Goal: Information Seeking & Learning: Learn about a topic

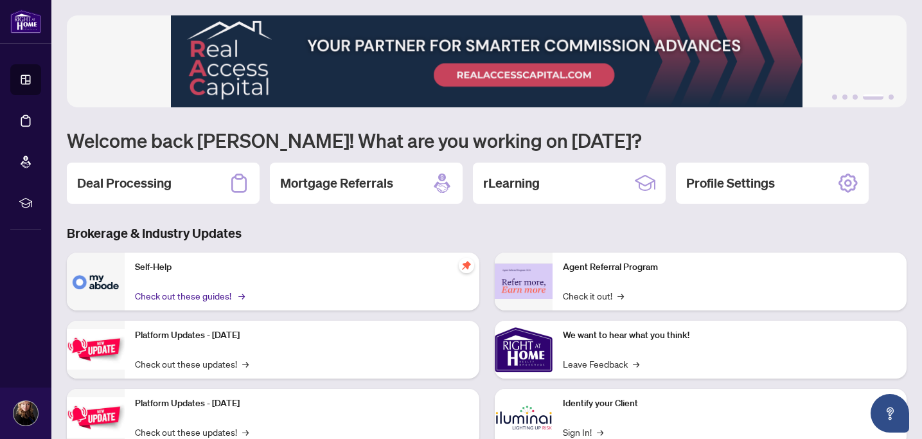
click at [178, 296] on link "Check out these guides! →" at bounding box center [189, 296] width 108 height 14
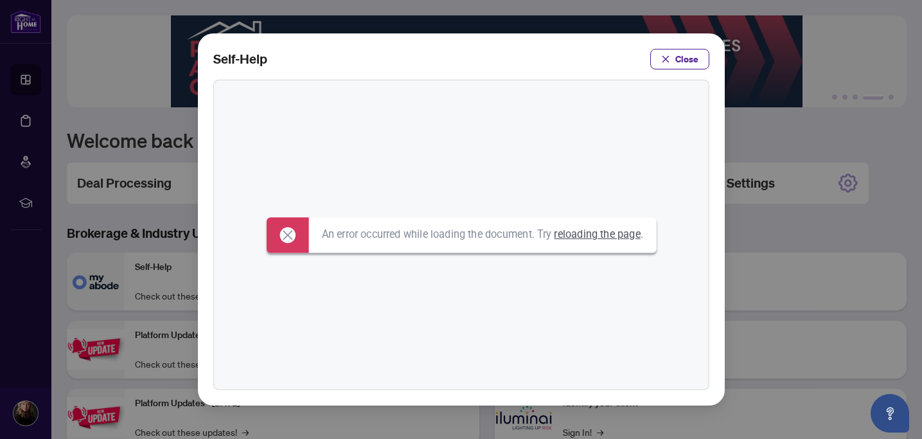
click at [593, 232] on link "reloading the page" at bounding box center [597, 234] width 86 height 12
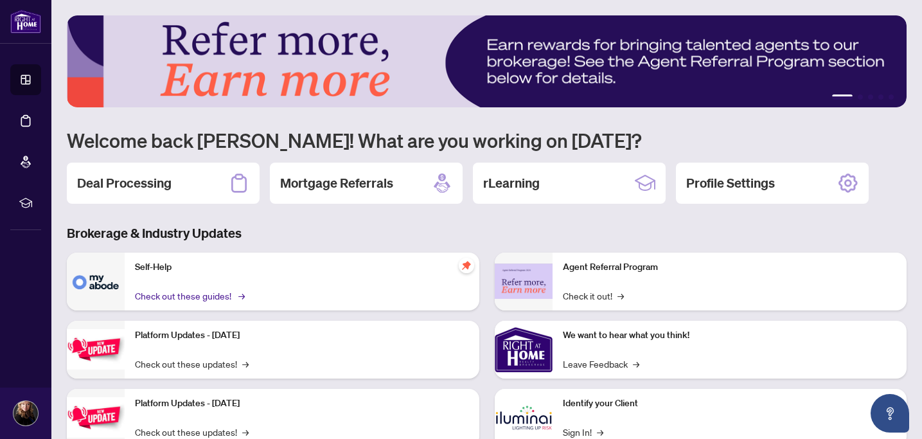
click at [237, 296] on link "Check out these guides! →" at bounding box center [189, 296] width 108 height 14
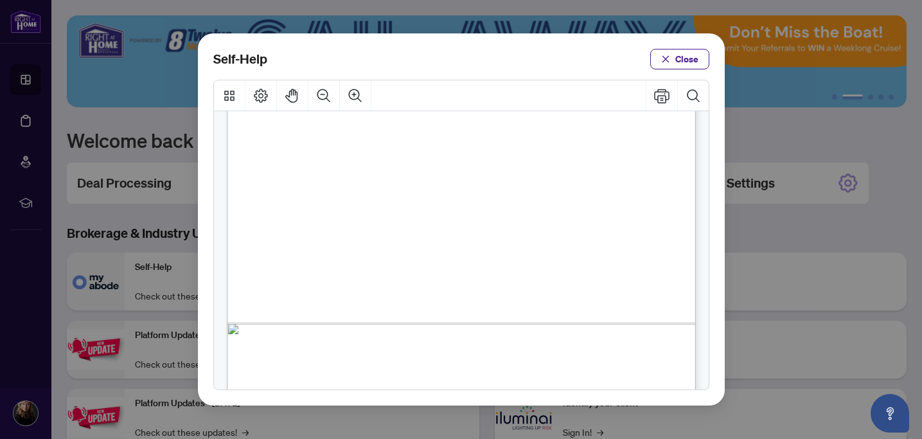
scroll to position [977, 0]
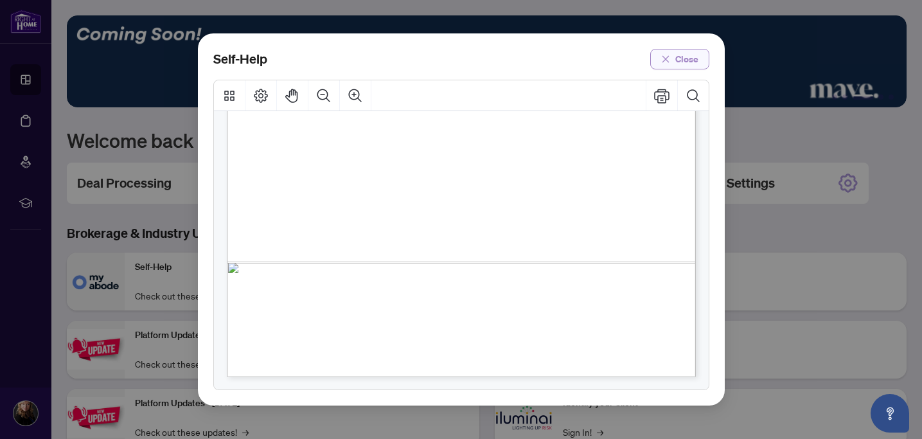
click at [656, 66] on button "Close" at bounding box center [680, 59] width 59 height 21
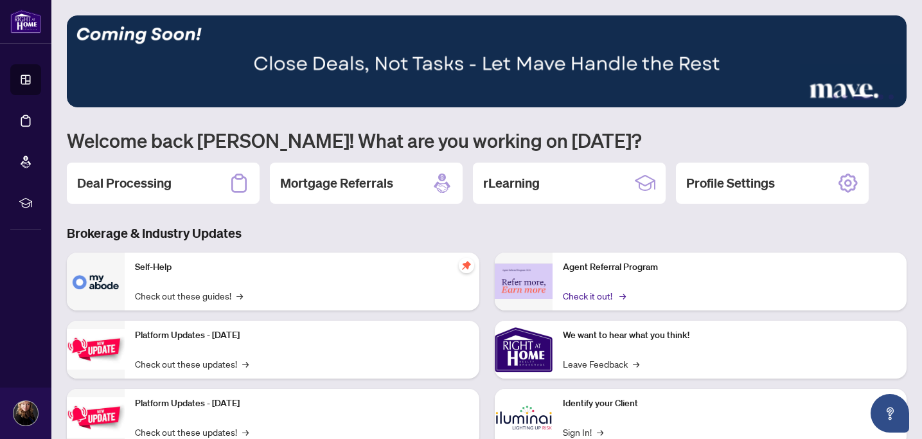
click at [577, 295] on link "Check it out! →" at bounding box center [593, 296] width 61 height 14
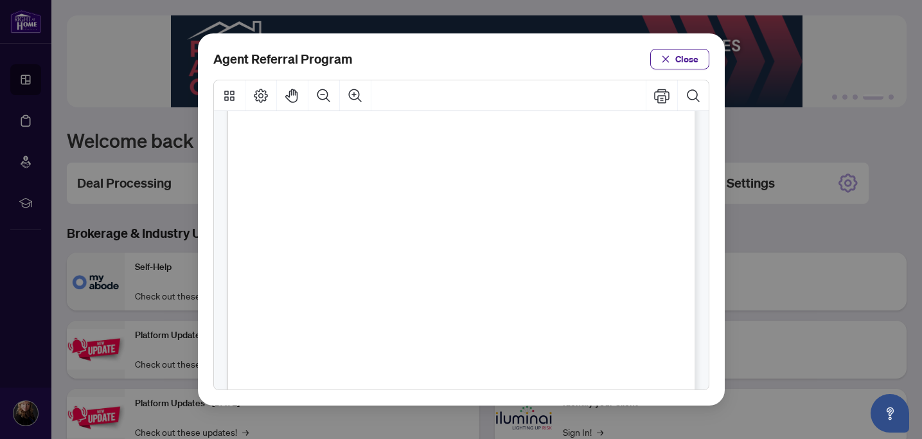
scroll to position [0, 0]
click at [678, 62] on span "Close" at bounding box center [687, 59] width 23 height 21
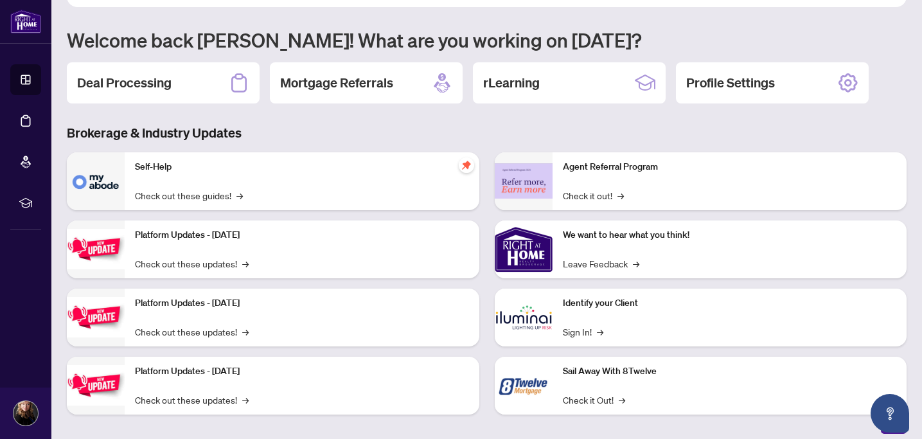
scroll to position [106, 0]
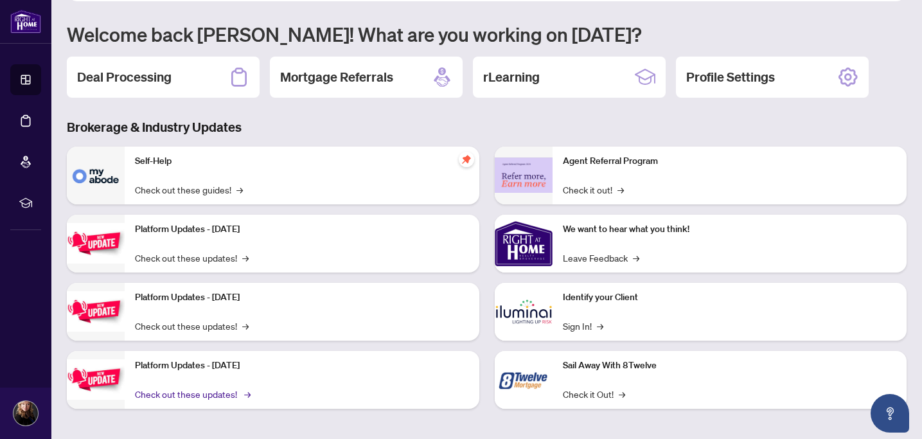
click at [204, 396] on link "Check out these updates! →" at bounding box center [192, 394] width 114 height 14
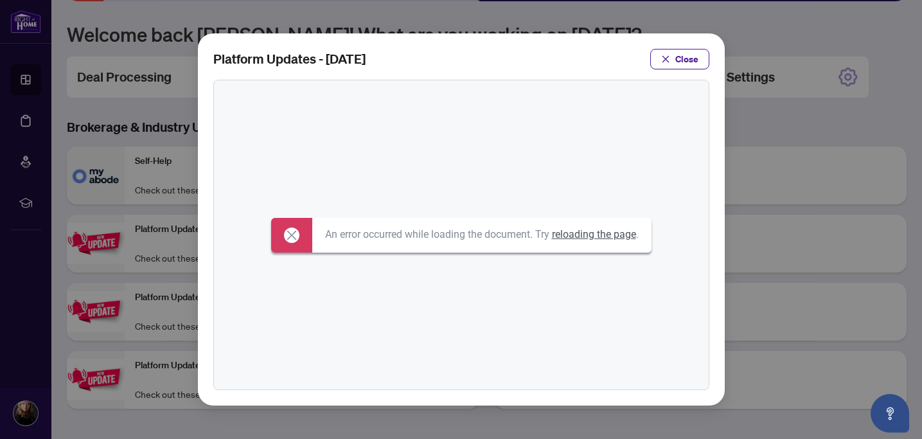
click at [586, 245] on div "An error occurred while loading the document. Try reloading the page ." at bounding box center [481, 235] width 339 height 35
click at [586, 238] on link "reloading the page" at bounding box center [594, 234] width 84 height 12
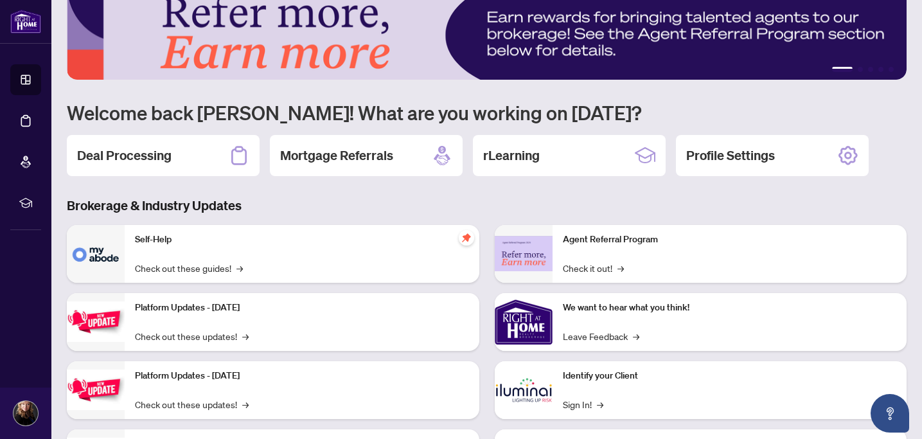
scroll to position [65, 0]
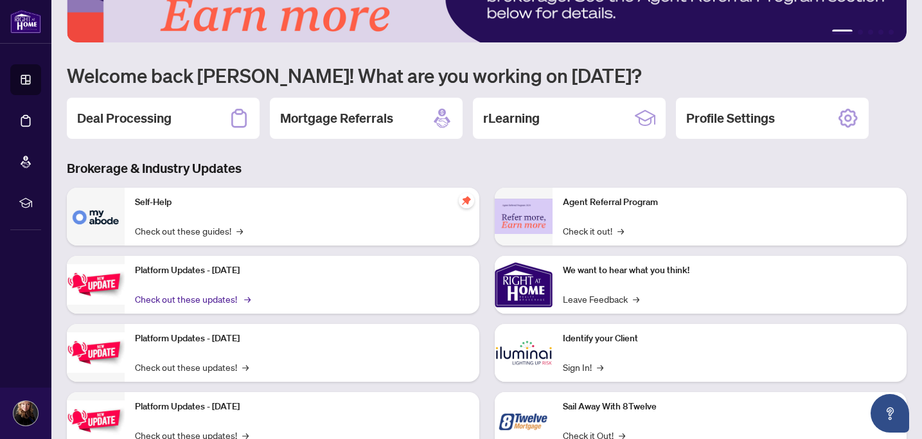
click at [240, 295] on link "Check out these updates! →" at bounding box center [192, 299] width 114 height 14
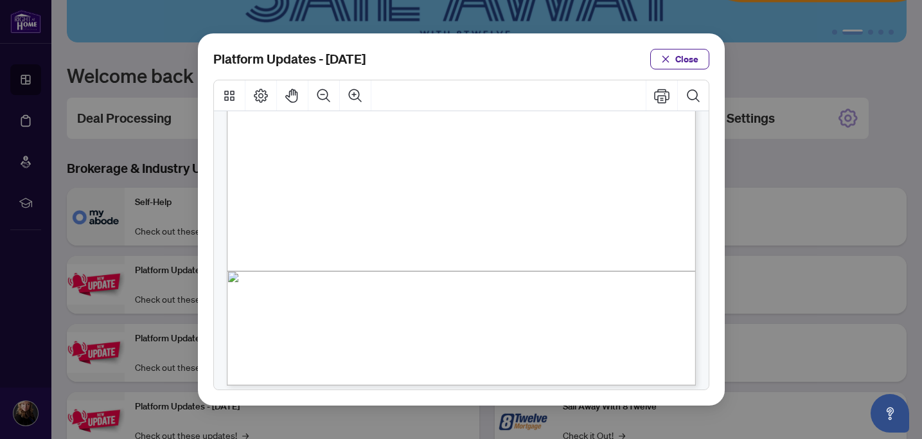
scroll to position [354, 0]
click at [683, 50] on span "Close" at bounding box center [687, 59] width 23 height 21
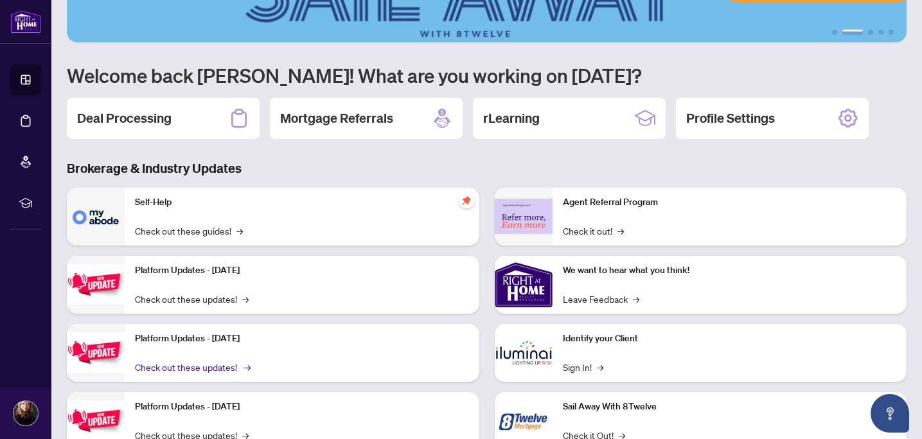
click at [246, 369] on link "Check out these updates! →" at bounding box center [192, 367] width 114 height 14
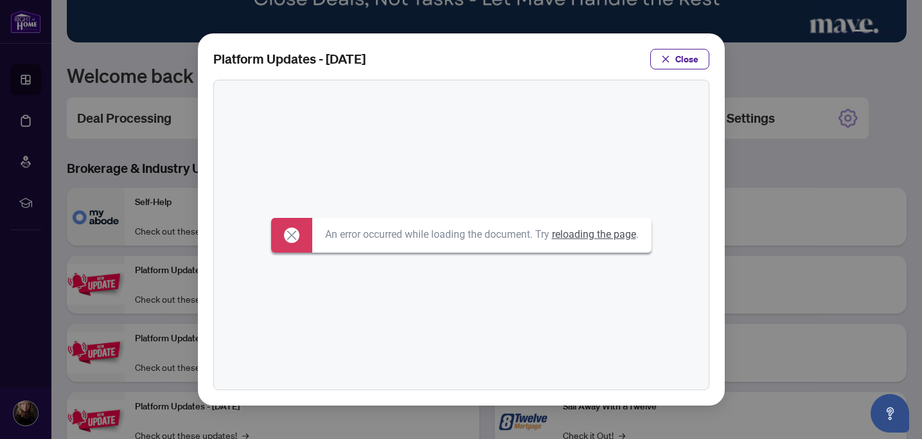
click at [595, 235] on link "reloading the page" at bounding box center [594, 234] width 84 height 12
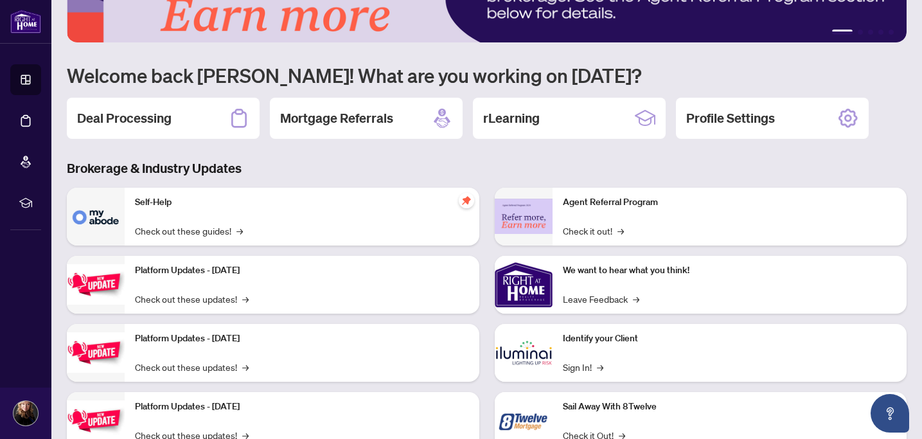
scroll to position [75, 0]
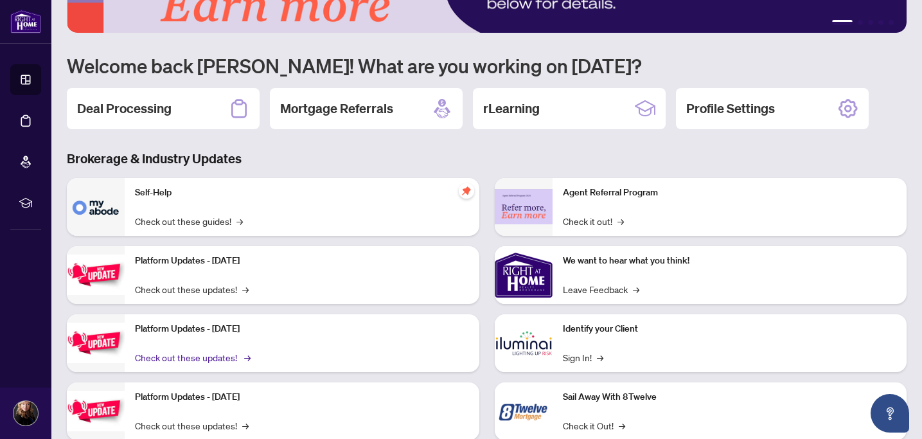
click at [246, 361] on link "Check out these updates! →" at bounding box center [192, 357] width 114 height 14
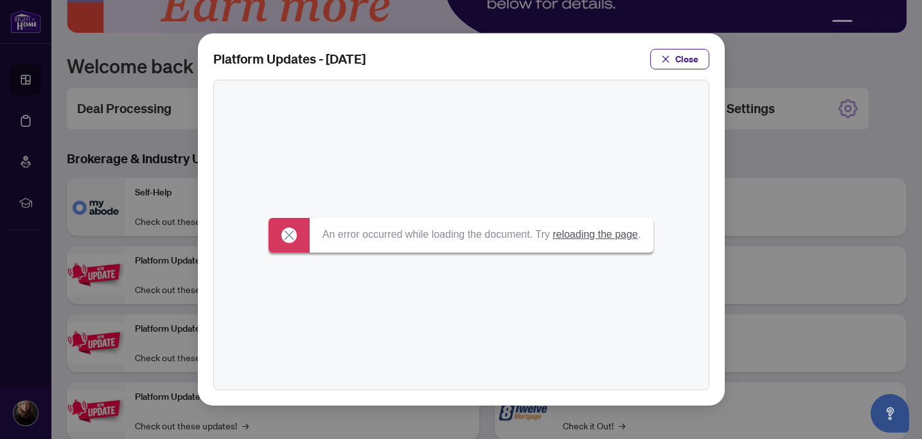
click at [570, 240] on link "reloading the page" at bounding box center [595, 234] width 85 height 11
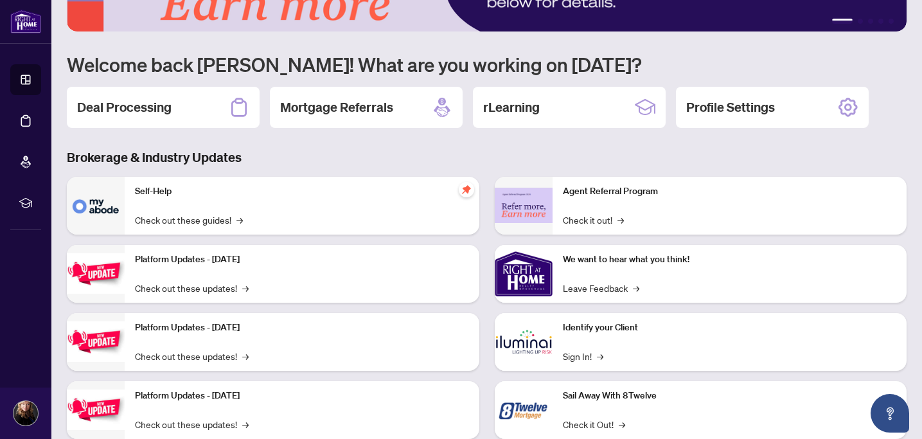
scroll to position [84, 0]
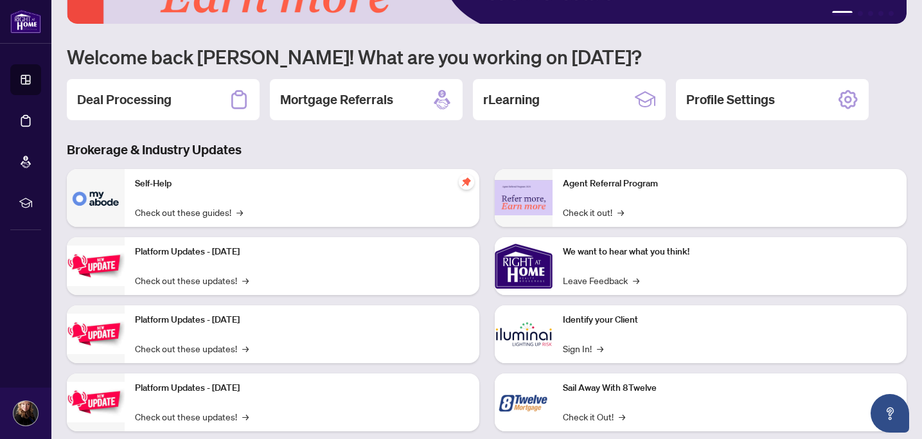
click at [232, 322] on p "Platform Updates - [DATE]" at bounding box center [302, 320] width 334 height 14
click at [226, 350] on link "Check out these updates! →" at bounding box center [192, 348] width 114 height 14
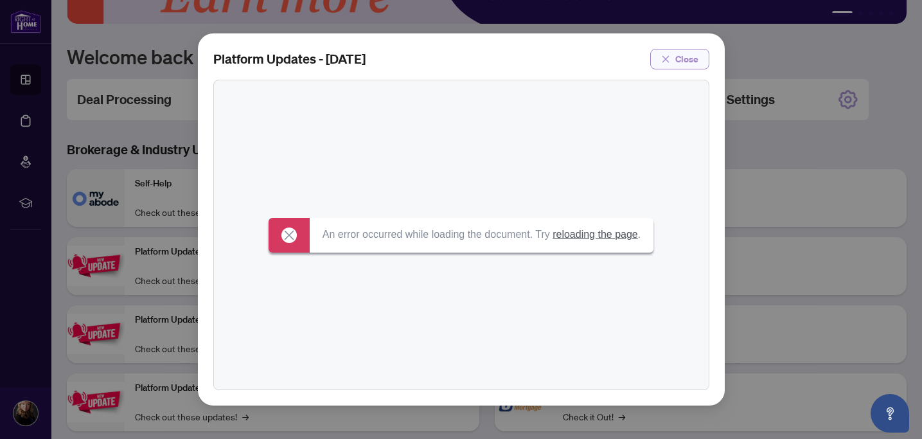
click at [676, 57] on span "Close" at bounding box center [687, 59] width 23 height 21
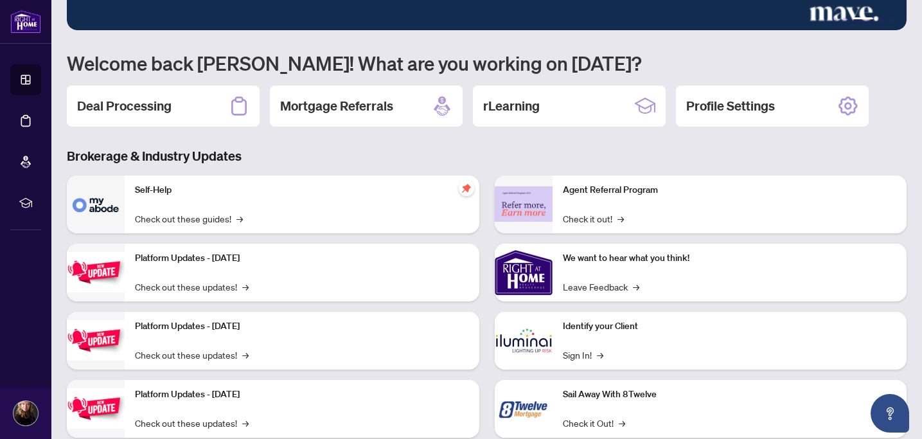
scroll to position [0, 0]
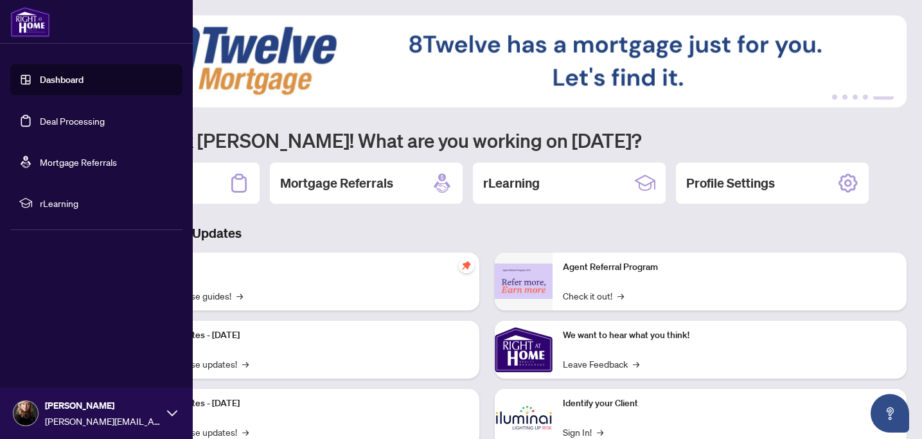
click at [60, 74] on link "Dashboard" at bounding box center [62, 80] width 44 height 12
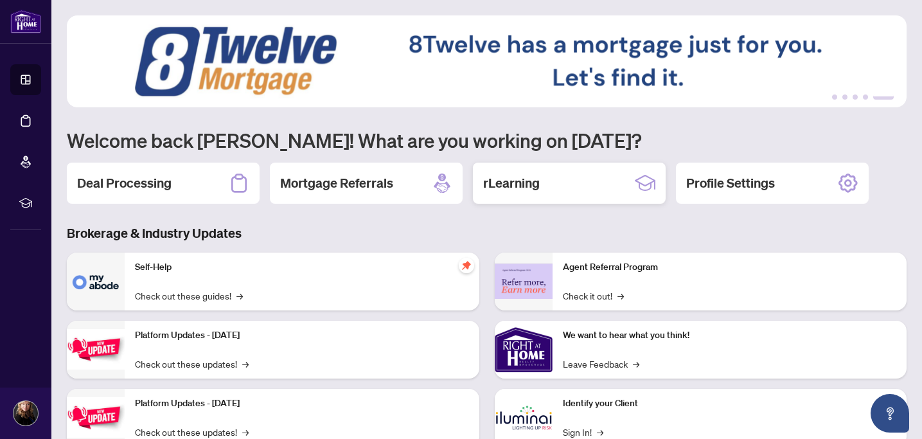
click at [518, 195] on div "rLearning" at bounding box center [569, 183] width 193 height 41
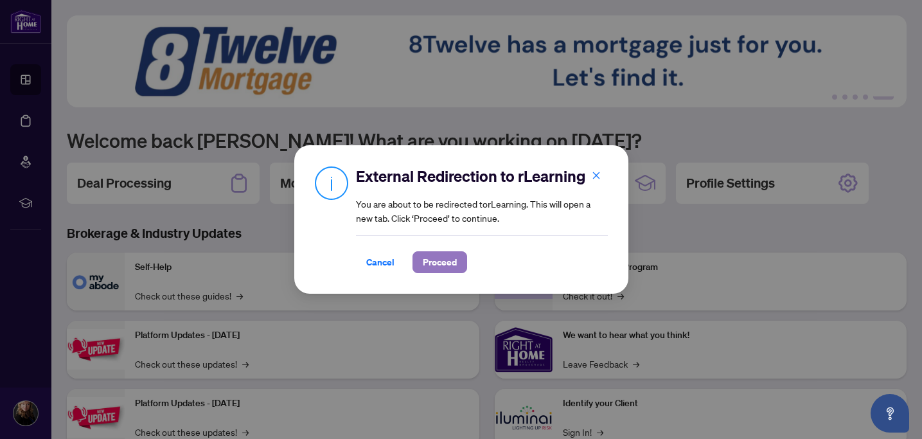
click at [427, 255] on span "Proceed" at bounding box center [440, 262] width 34 height 21
